Goal: Find specific page/section: Find specific page/section

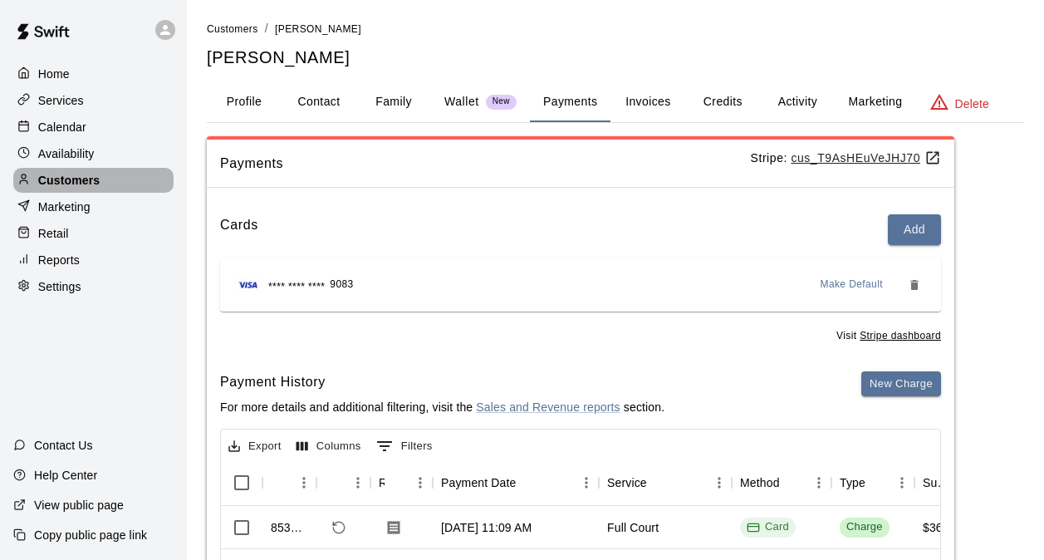
click at [147, 181] on div "Customers" at bounding box center [93, 180] width 160 height 25
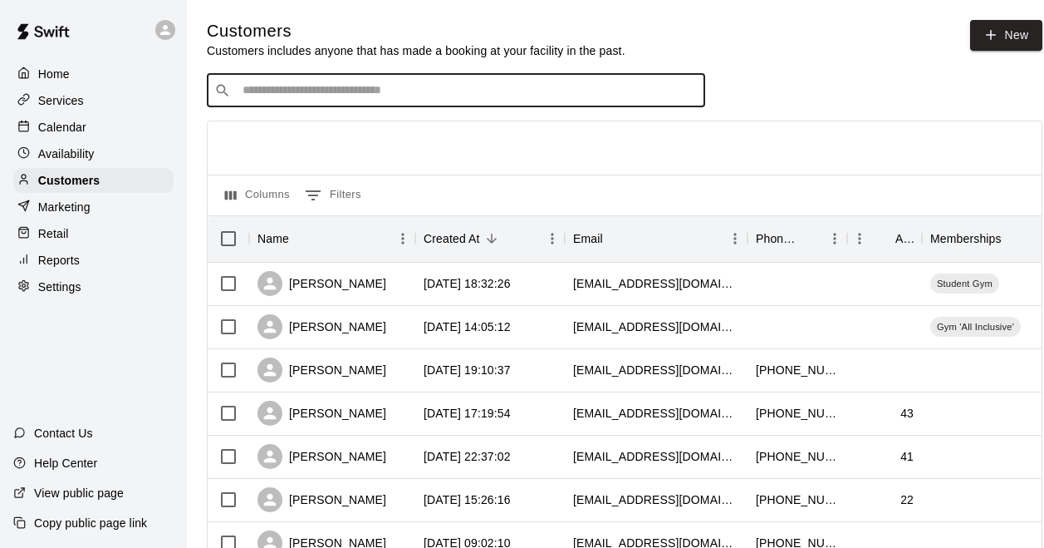
click at [312, 99] on input "Search customers by name or email" at bounding box center [468, 90] width 460 height 17
drag, startPoint x: 289, startPoint y: 90, endPoint x: 243, endPoint y: 74, distance: 49.1
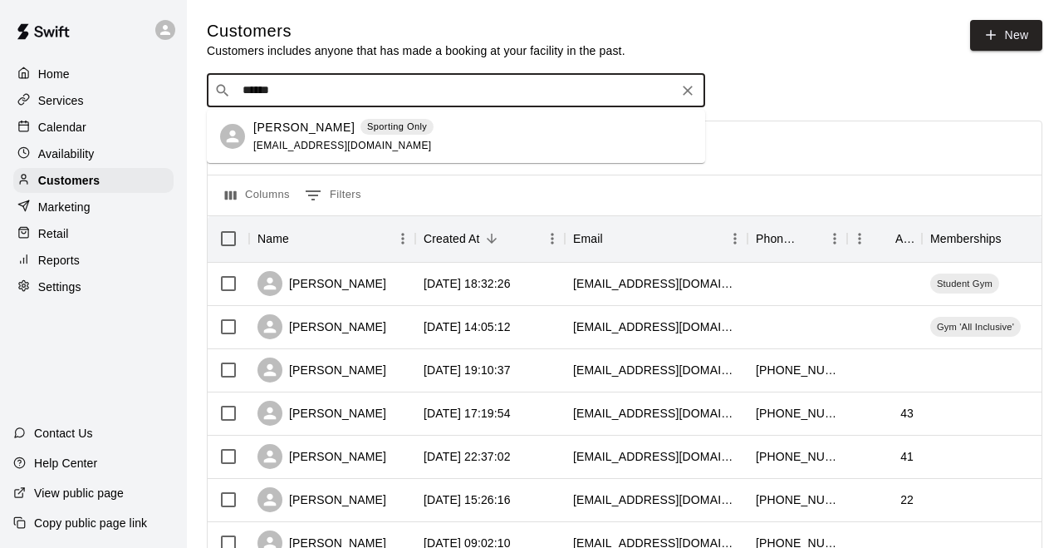
type input "*******"
click at [422, 129] on div "[PERSON_NAME] Sporting Only [EMAIL_ADDRESS][DOMAIN_NAME]" at bounding box center [472, 137] width 439 height 36
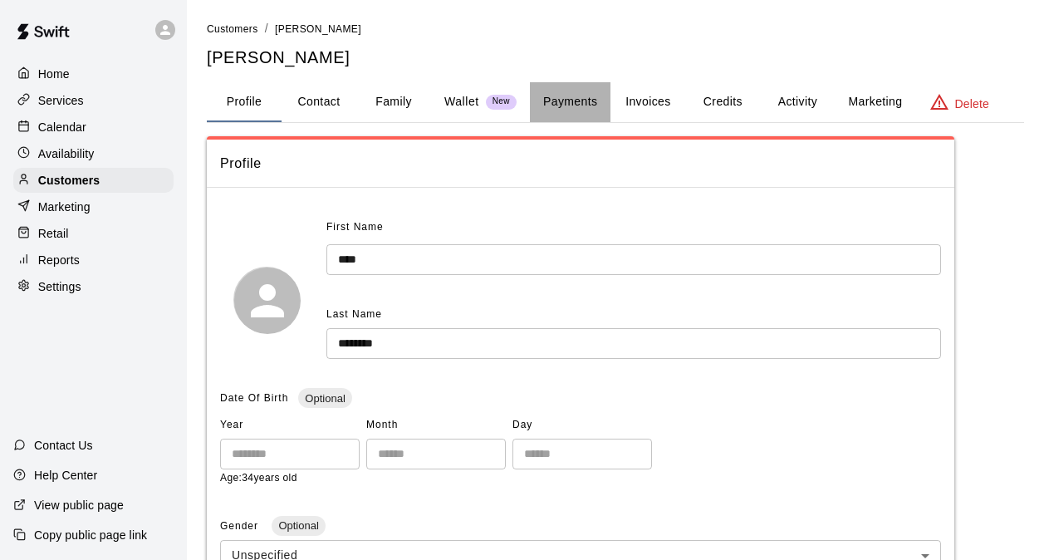
click at [555, 108] on button "Payments" at bounding box center [570, 102] width 81 height 40
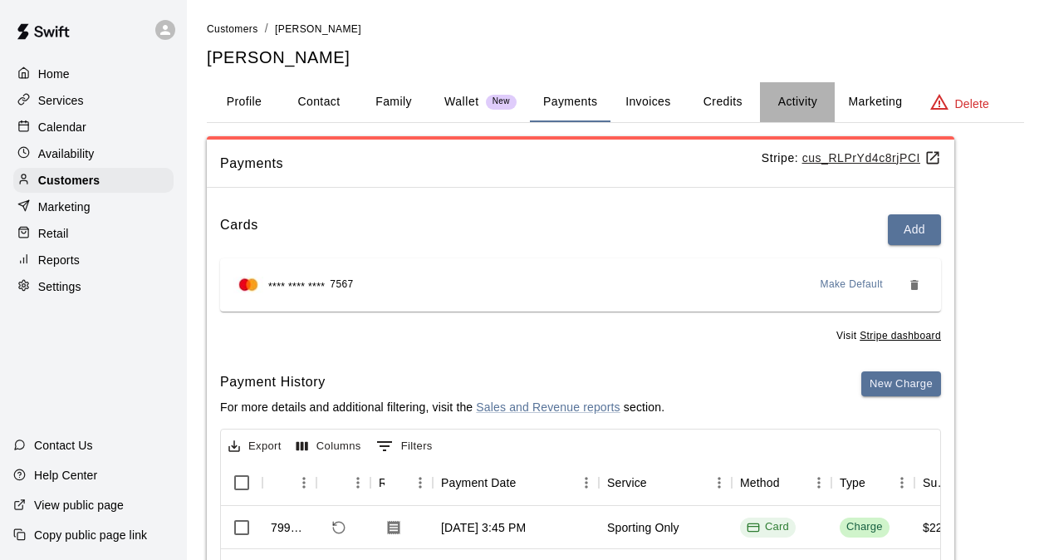
click at [791, 100] on button "Activity" at bounding box center [797, 102] width 75 height 40
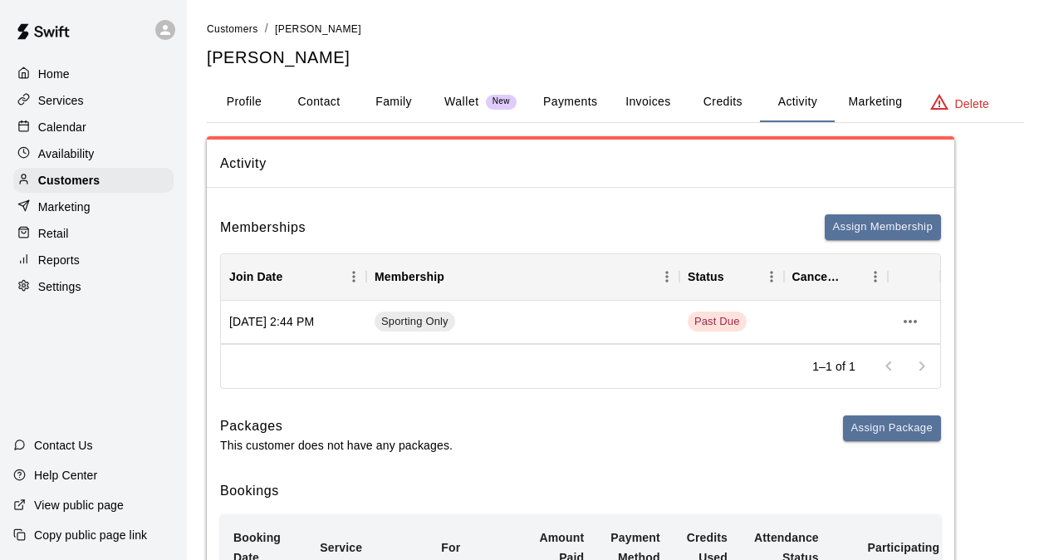
click at [553, 109] on button "Payments" at bounding box center [570, 102] width 81 height 40
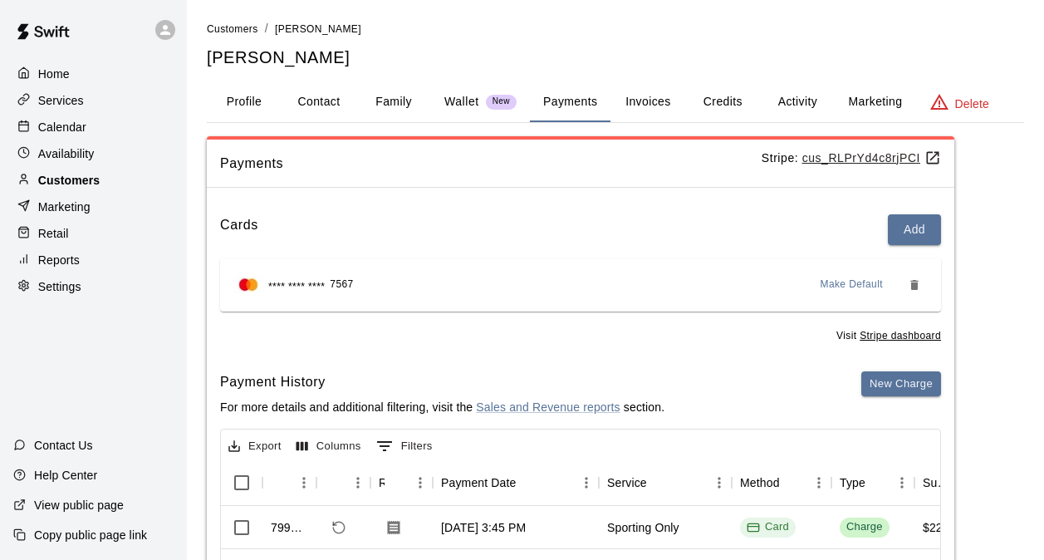
click at [83, 179] on p "Customers" at bounding box center [68, 180] width 61 height 17
